Goal: Navigation & Orientation: Find specific page/section

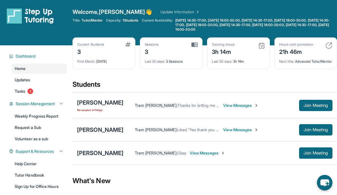
click at [160, 13] on link "Update Information" at bounding box center [180, 12] width 40 height 6
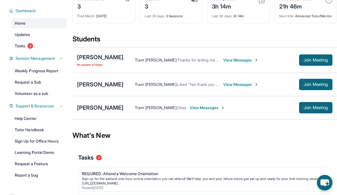
scroll to position [39, 0]
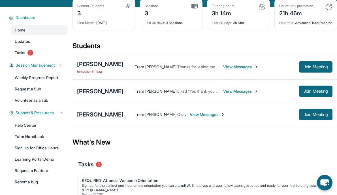
click at [99, 95] on div "[PERSON_NAME]" at bounding box center [100, 91] width 46 height 8
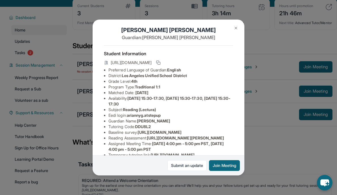
scroll to position [0, 0]
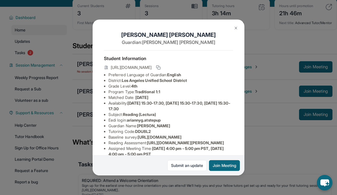
click at [238, 27] on img at bounding box center [236, 28] width 5 height 5
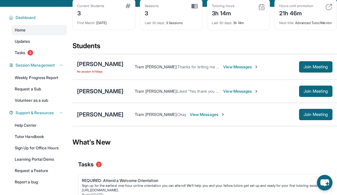
click at [121, 93] on div "[PERSON_NAME]" at bounding box center [100, 91] width 46 height 8
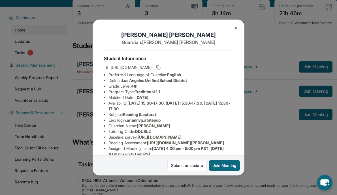
click at [237, 29] on img at bounding box center [236, 28] width 5 height 5
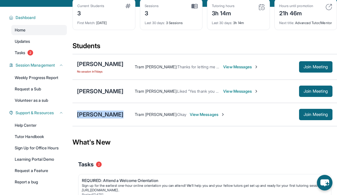
drag, startPoint x: 138, startPoint y: 120, endPoint x: 74, endPoint y: 119, distance: 64.1
click at [74, 119] on div "[PERSON_NAME] Tram [PERSON_NAME] : Okay View Messages Join Meeting" at bounding box center [205, 114] width 265 height 23
copy div "[PERSON_NAME]"
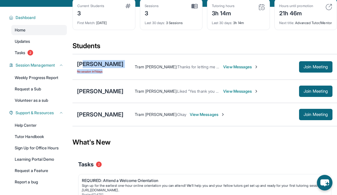
drag, startPoint x: 111, startPoint y: 68, endPoint x: 81, endPoint y: 69, distance: 30.4
click at [81, 69] on div "[PERSON_NAME] No session [DATE] Tram [PERSON_NAME] : Thanks for letting me know…" at bounding box center [205, 67] width 265 height 26
click at [81, 68] on div "[PERSON_NAME]" at bounding box center [100, 64] width 46 height 8
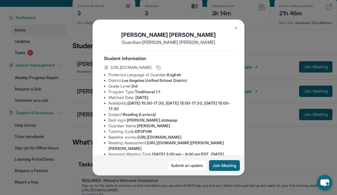
click at [272, 123] on div "[PERSON_NAME] Guardian: [PERSON_NAME] Student Information [URL][DOMAIN_NAME] Pr…" at bounding box center [168, 97] width 337 height 195
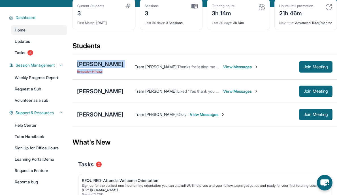
drag, startPoint x: 107, startPoint y: 69, endPoint x: 78, endPoint y: 69, distance: 28.9
click at [78, 69] on div "[PERSON_NAME] No session [DATE] Tram [PERSON_NAME] : Thanks for letting me know…" at bounding box center [205, 67] width 265 height 26
click at [78, 68] on div "[PERSON_NAME]" at bounding box center [100, 64] width 46 height 8
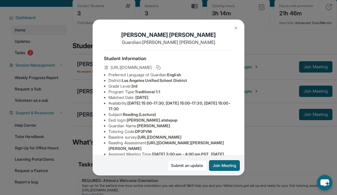
click at [234, 28] on img at bounding box center [236, 28] width 5 height 5
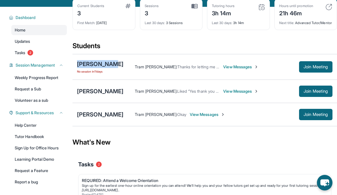
drag, startPoint x: 77, startPoint y: 69, endPoint x: 105, endPoint y: 69, distance: 28.1
click at [105, 68] on div "[PERSON_NAME]" at bounding box center [100, 64] width 46 height 8
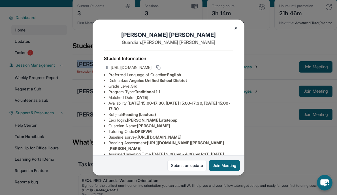
copy div "[PERSON_NAME]"
click at [233, 31] on button at bounding box center [235, 27] width 11 height 11
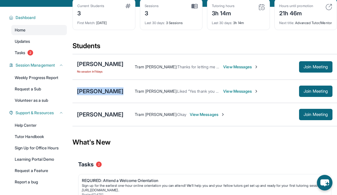
drag, startPoint x: 125, startPoint y: 98, endPoint x: 74, endPoint y: 98, distance: 51.6
click at [74, 98] on div "[PERSON_NAME] [PERSON_NAME] : Liked “Yes thank you so much” View Messages Join …" at bounding box center [205, 91] width 265 height 23
copy div "[PERSON_NAME]"
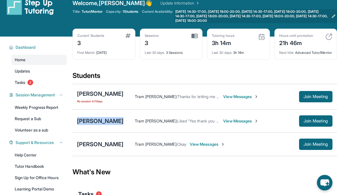
scroll to position [7, 0]
